Goal: Task Accomplishment & Management: Manage account settings

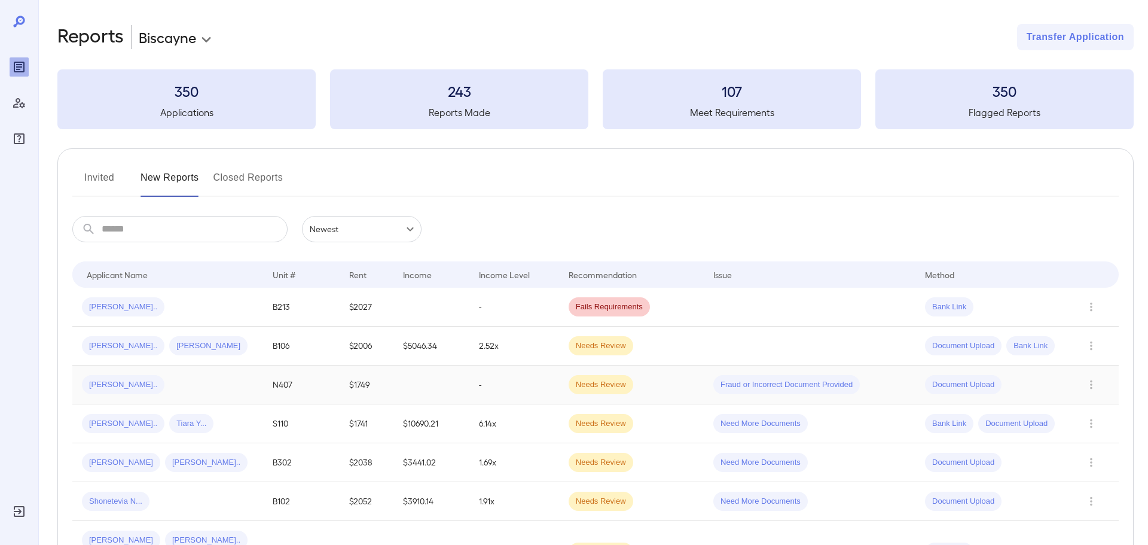
click at [167, 385] on div "[PERSON_NAME].." at bounding box center [168, 384] width 172 height 19
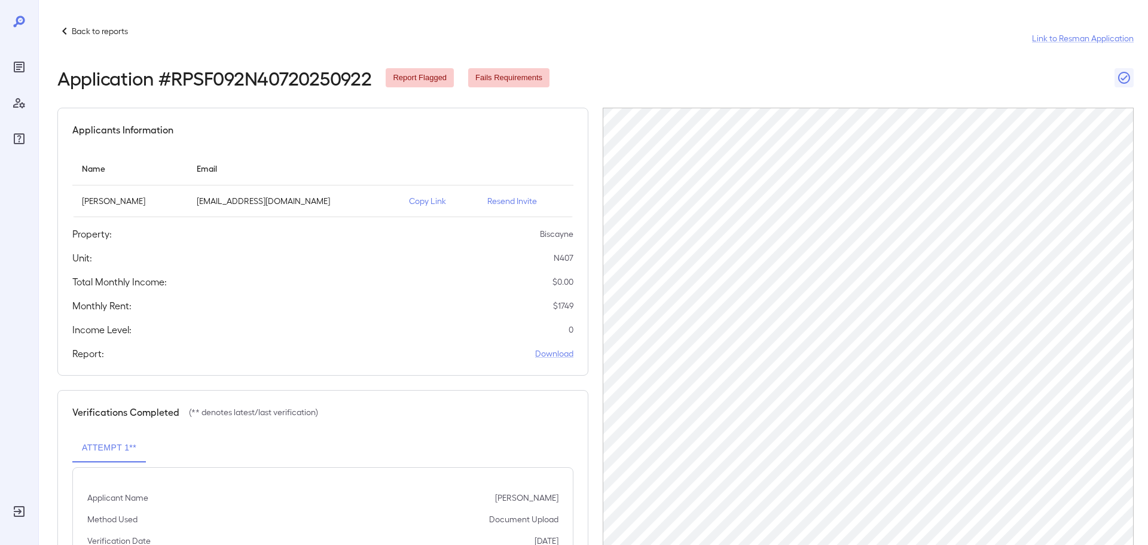
click at [504, 201] on p "Resend Invite" at bounding box center [525, 201] width 77 height 12
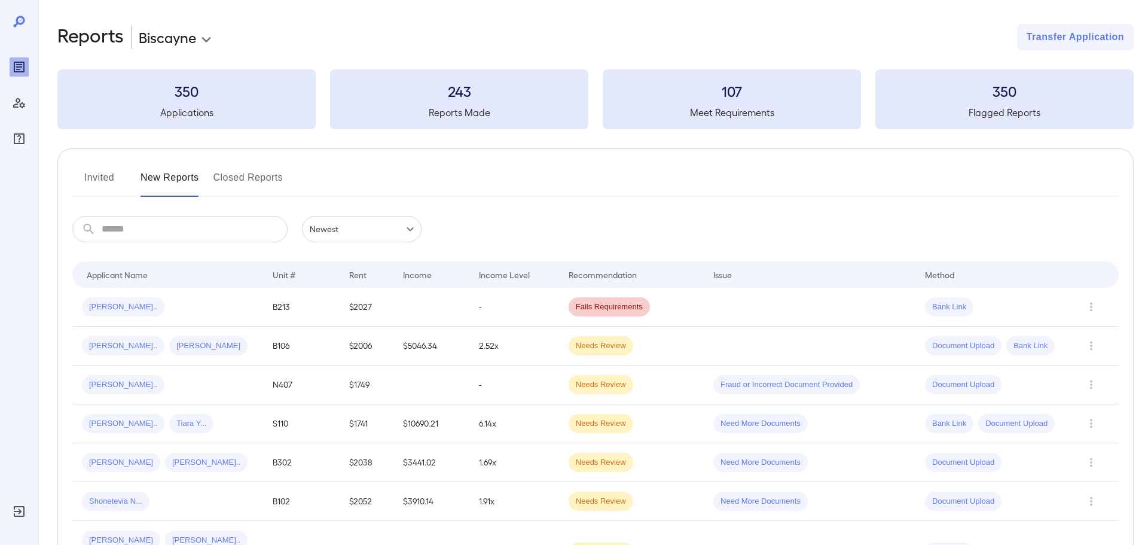
click at [243, 182] on button "Closed Reports" at bounding box center [248, 182] width 70 height 29
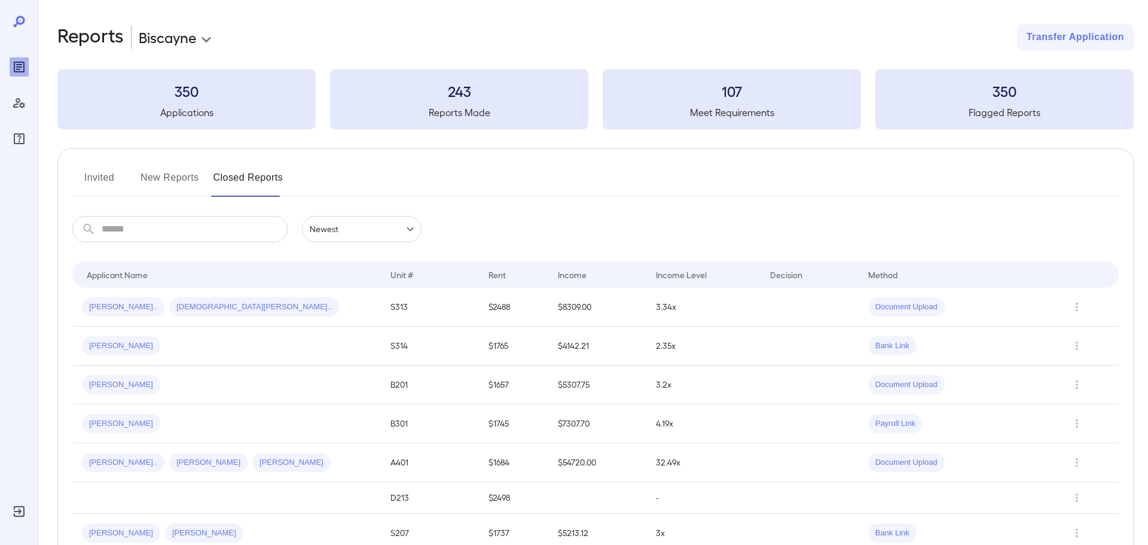
click at [166, 182] on button "New Reports" at bounding box center [169, 182] width 59 height 29
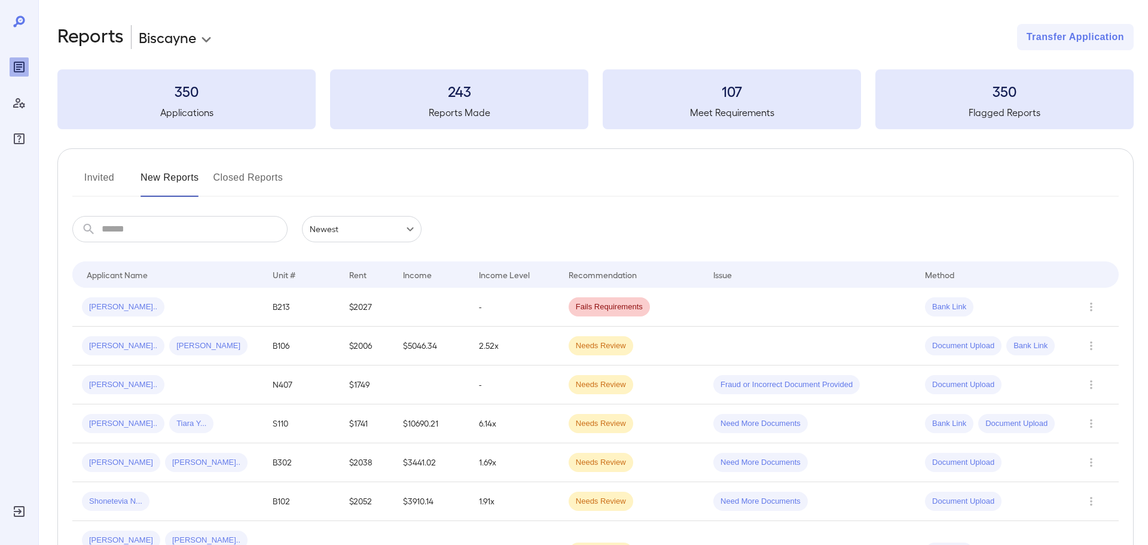
click at [112, 179] on button "Invited" at bounding box center [99, 182] width 54 height 29
